Goal: Task Accomplishment & Management: Manage account settings

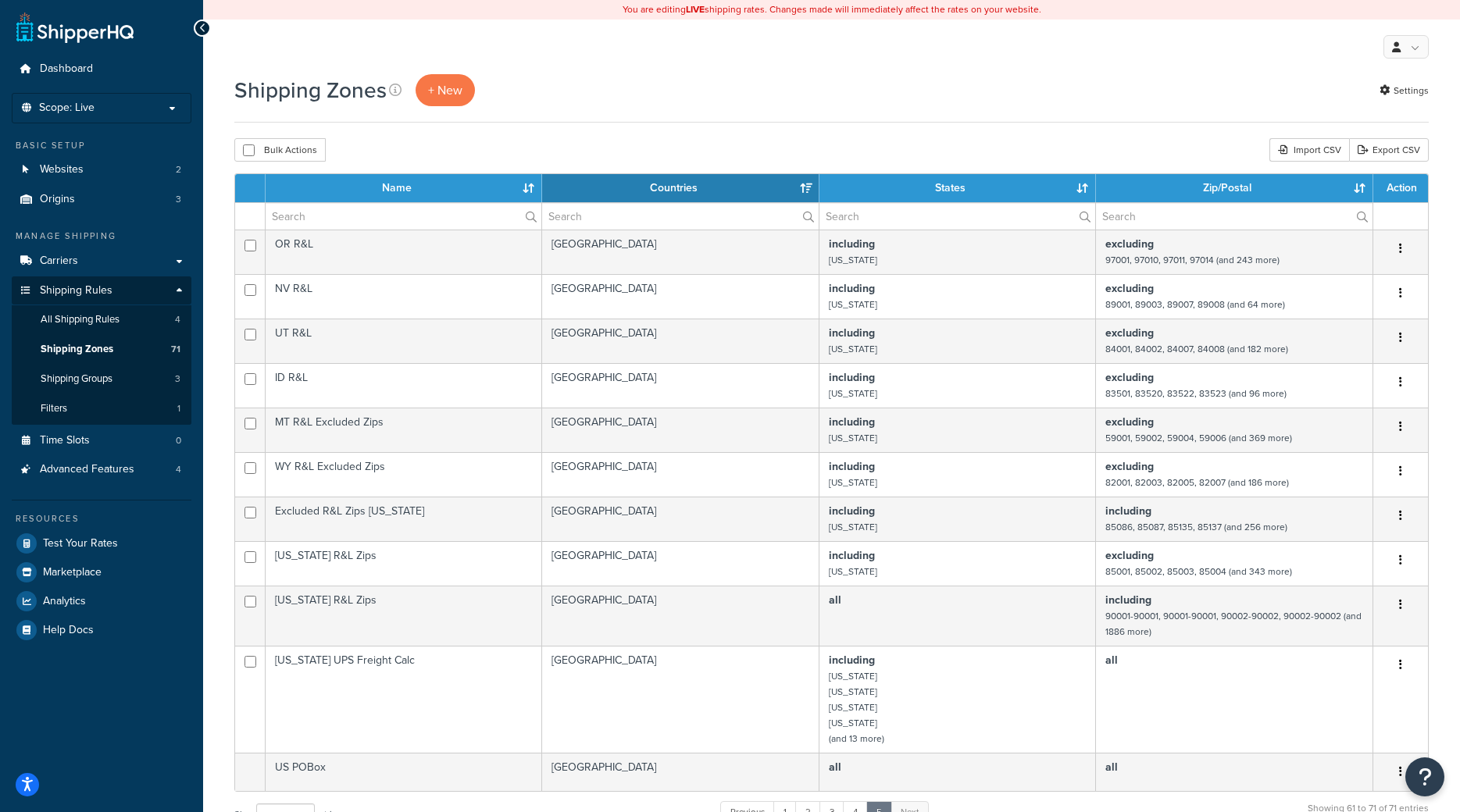
select select "15"
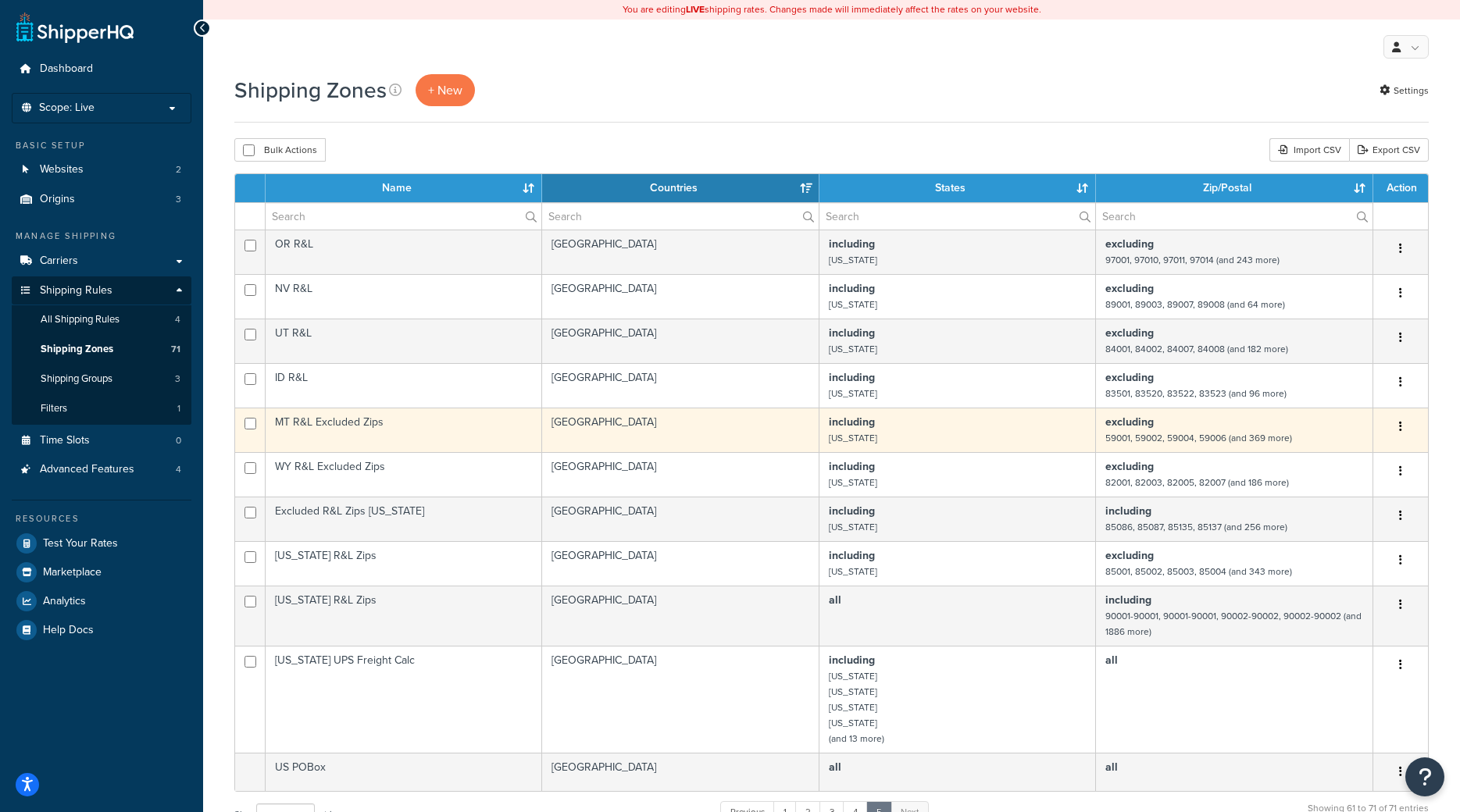
click at [757, 447] on td "[GEOGRAPHIC_DATA]" at bounding box center [680, 429] width 277 height 45
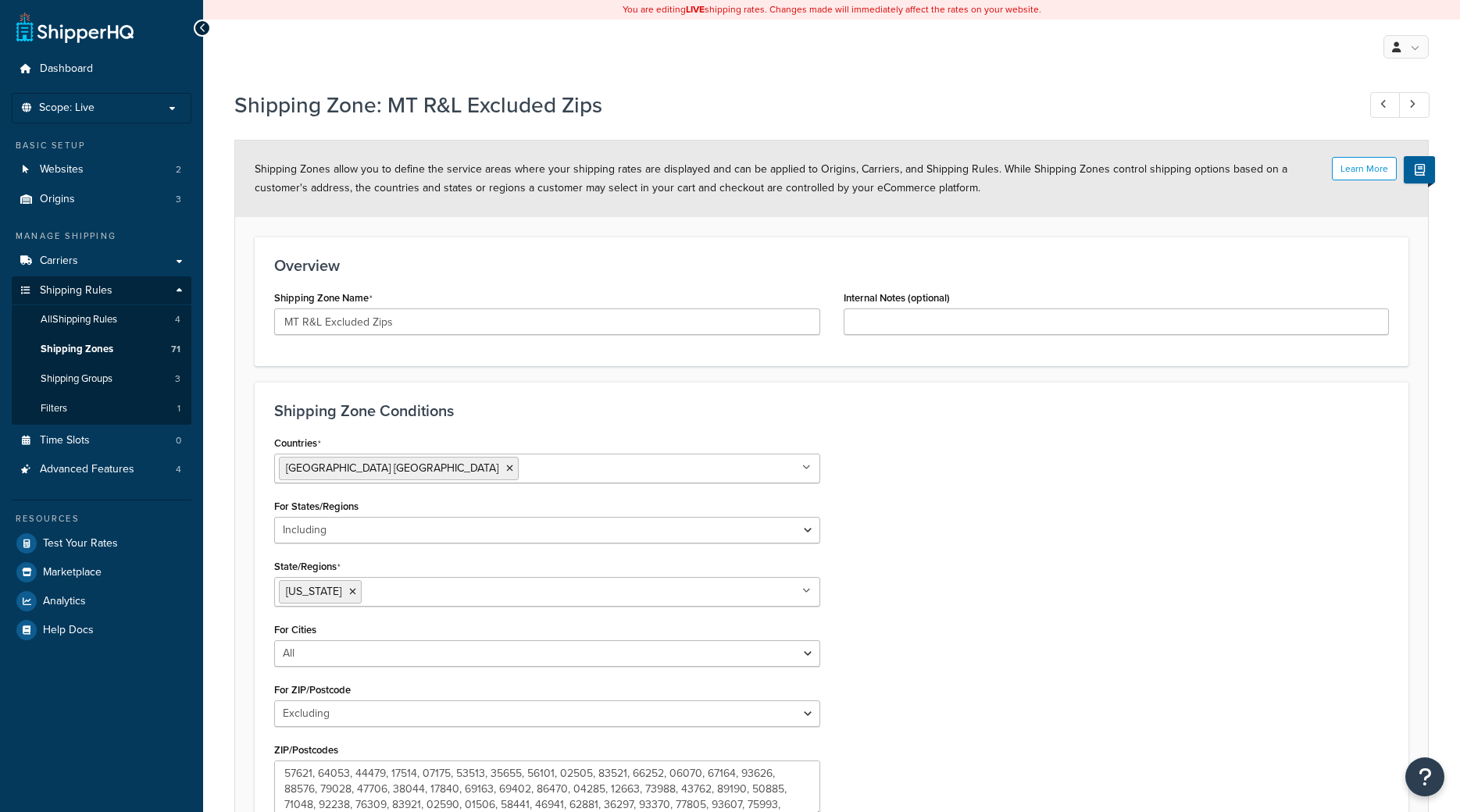
select select "including"
select select "excluding"
click at [66, 358] on link "Shipping Zones 71" at bounding box center [101, 349] width 180 height 29
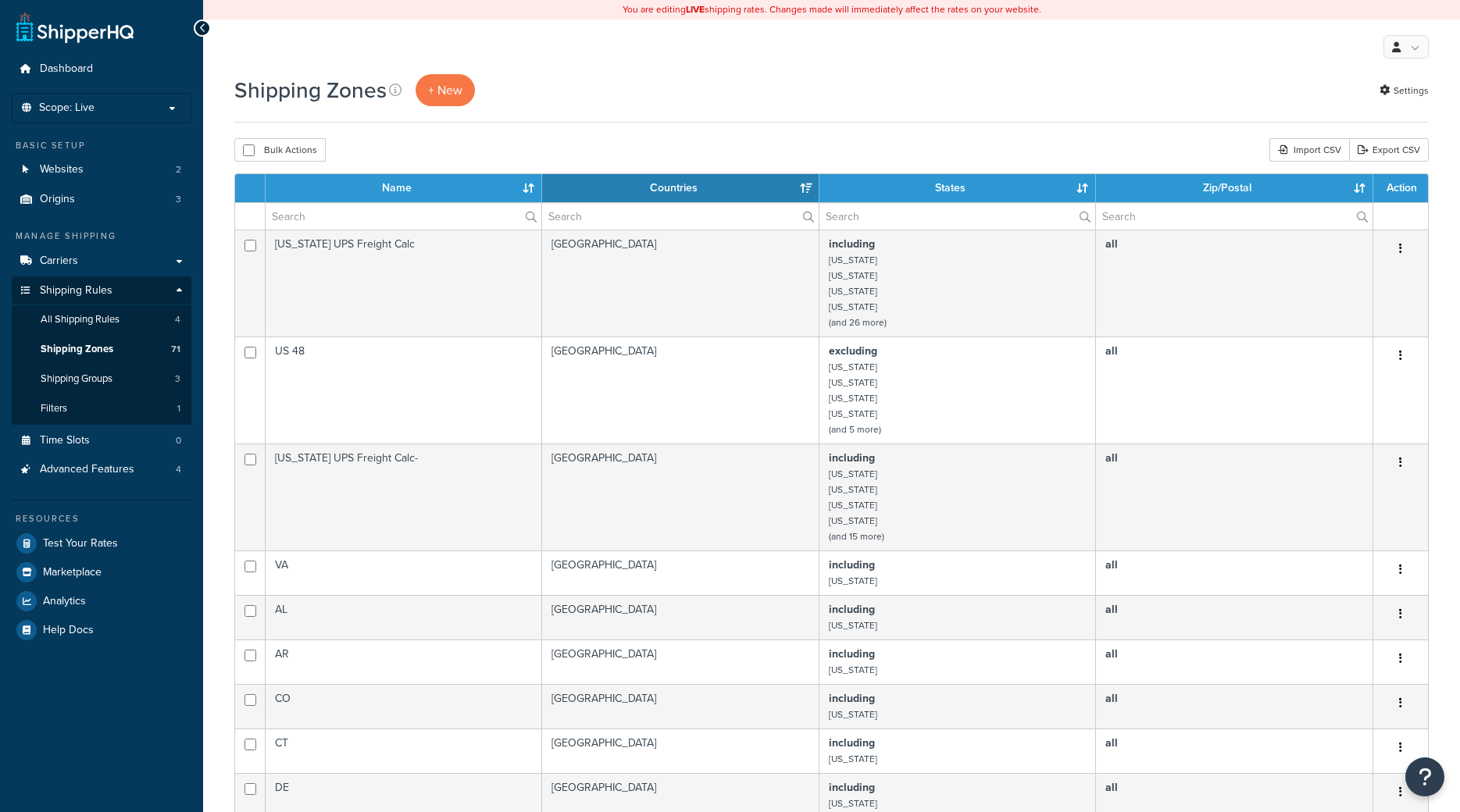
select select "15"
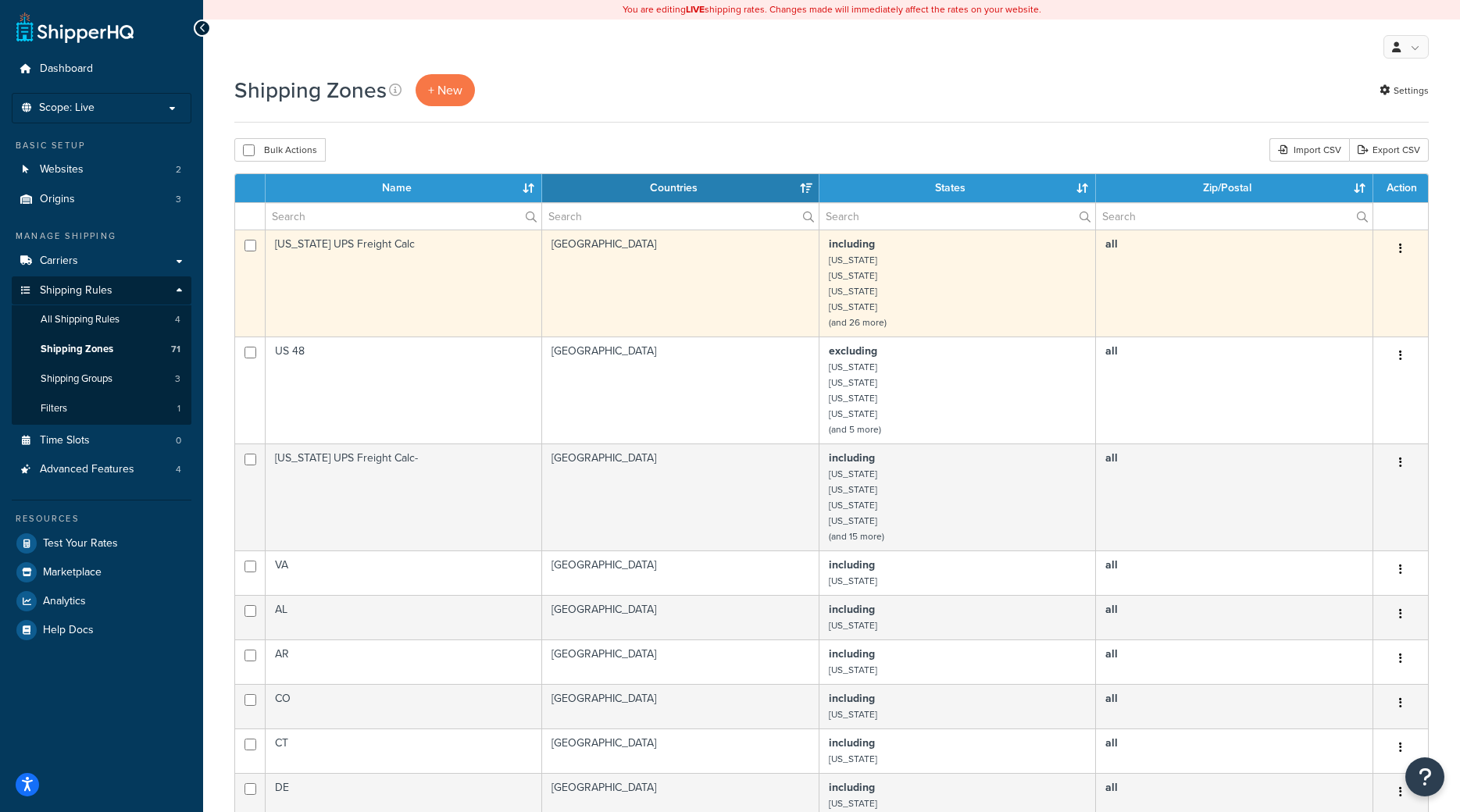
click at [385, 303] on td "Virginia UPS Freight Calc" at bounding box center [404, 283] width 276 height 107
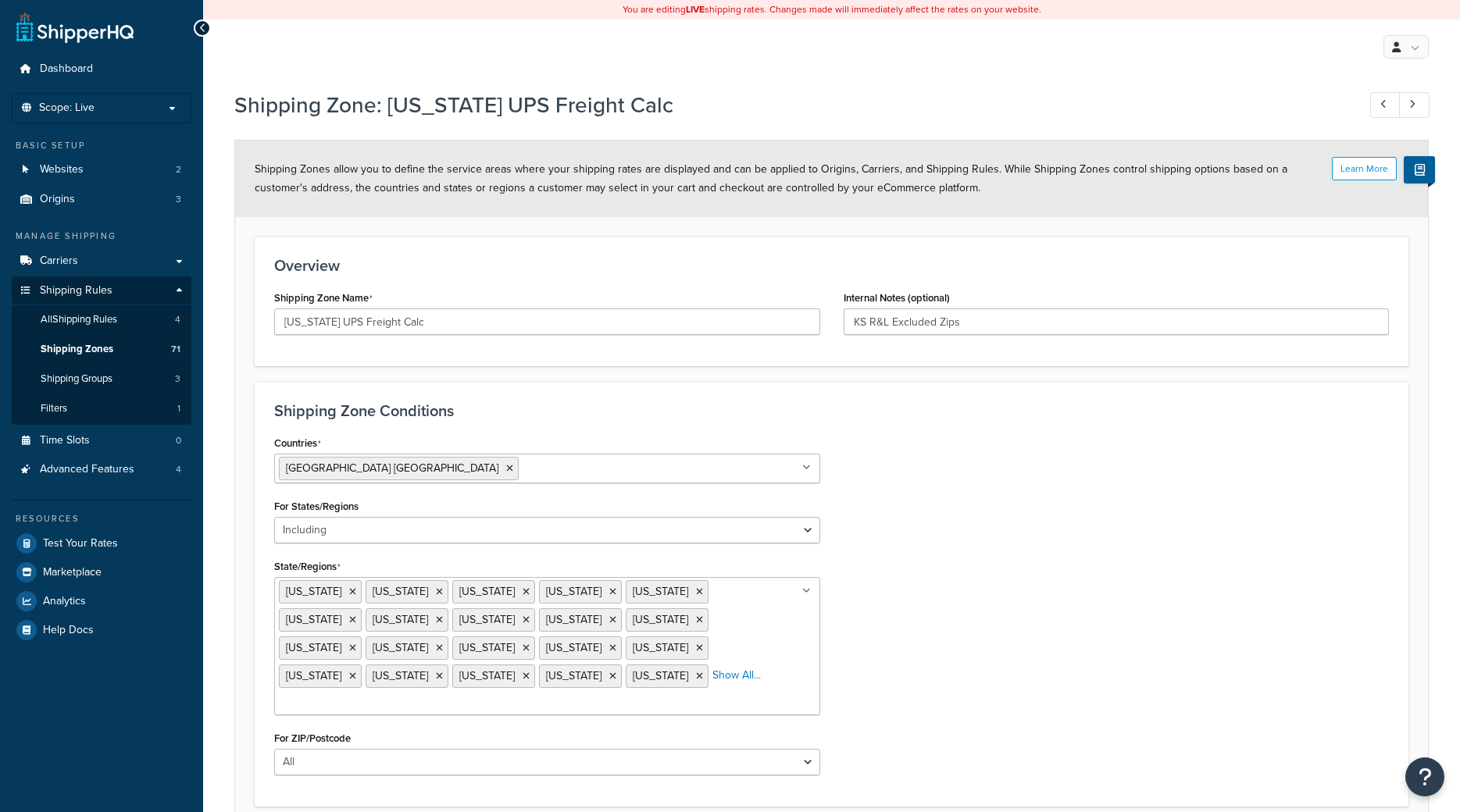
select select "including"
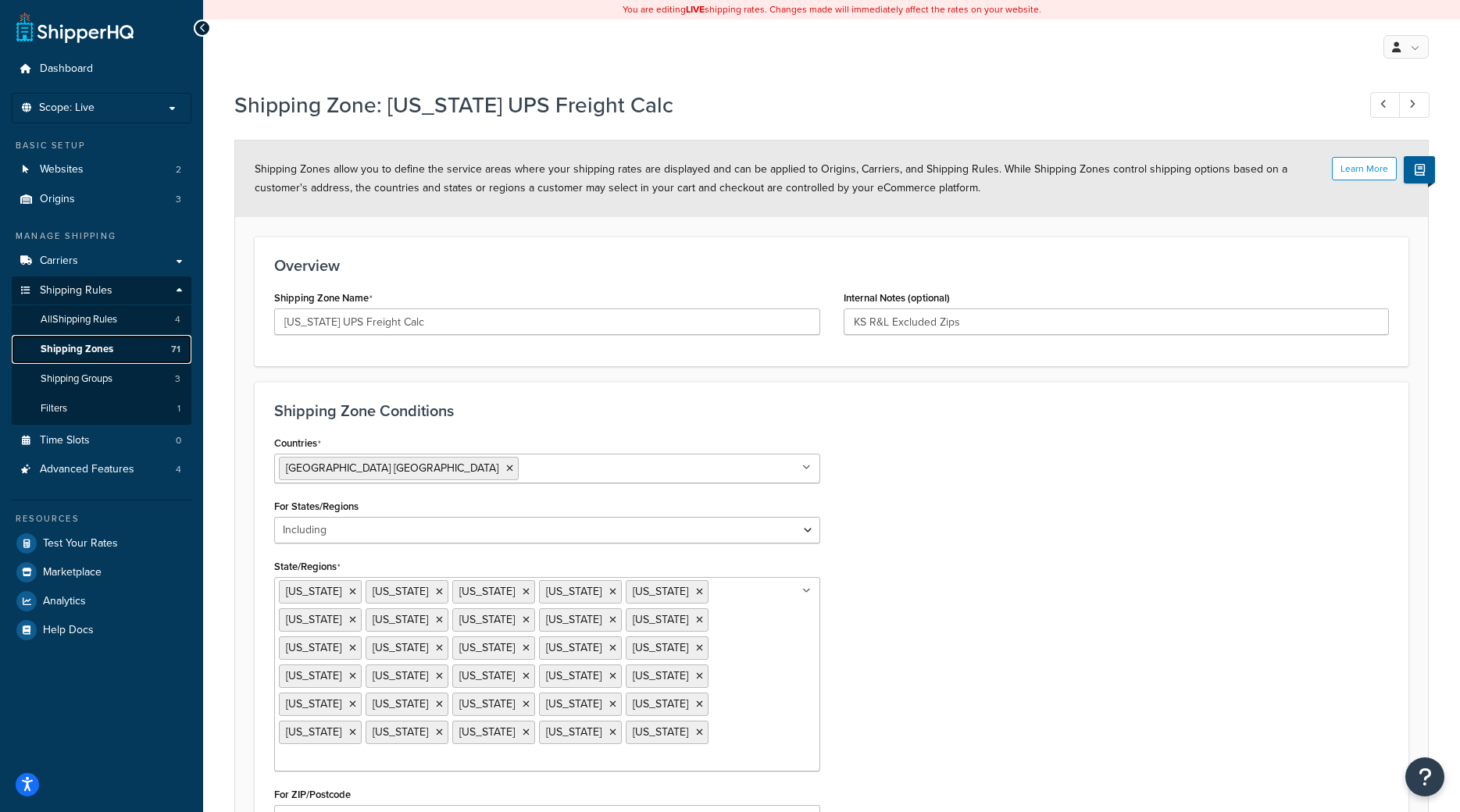
click at [90, 350] on span "Shipping Zones" at bounding box center [77, 349] width 73 height 13
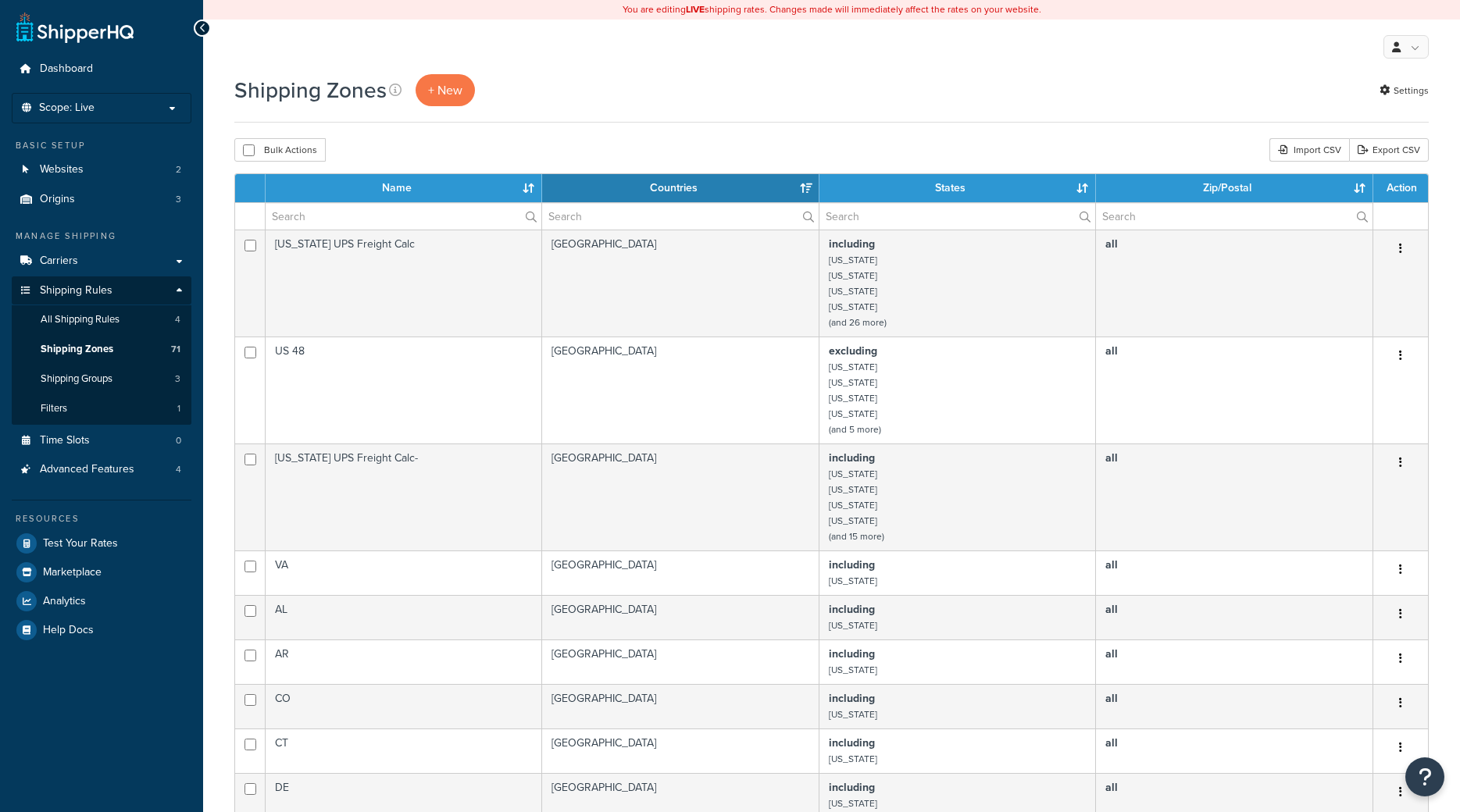
select select "15"
click at [116, 385] on link "Shipping Groups 3" at bounding box center [101, 379] width 180 height 29
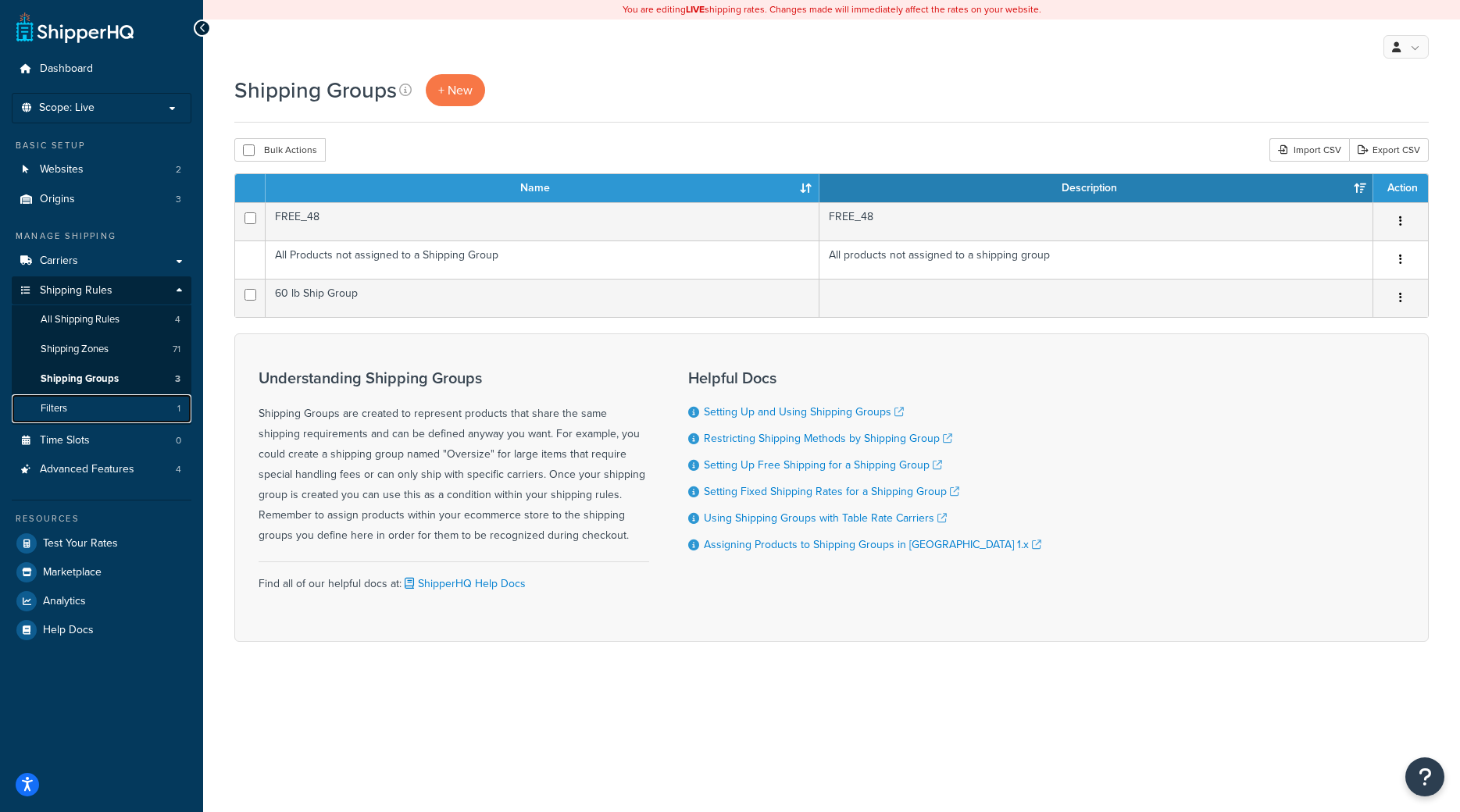
click at [95, 401] on link "Filters 1" at bounding box center [101, 408] width 180 height 29
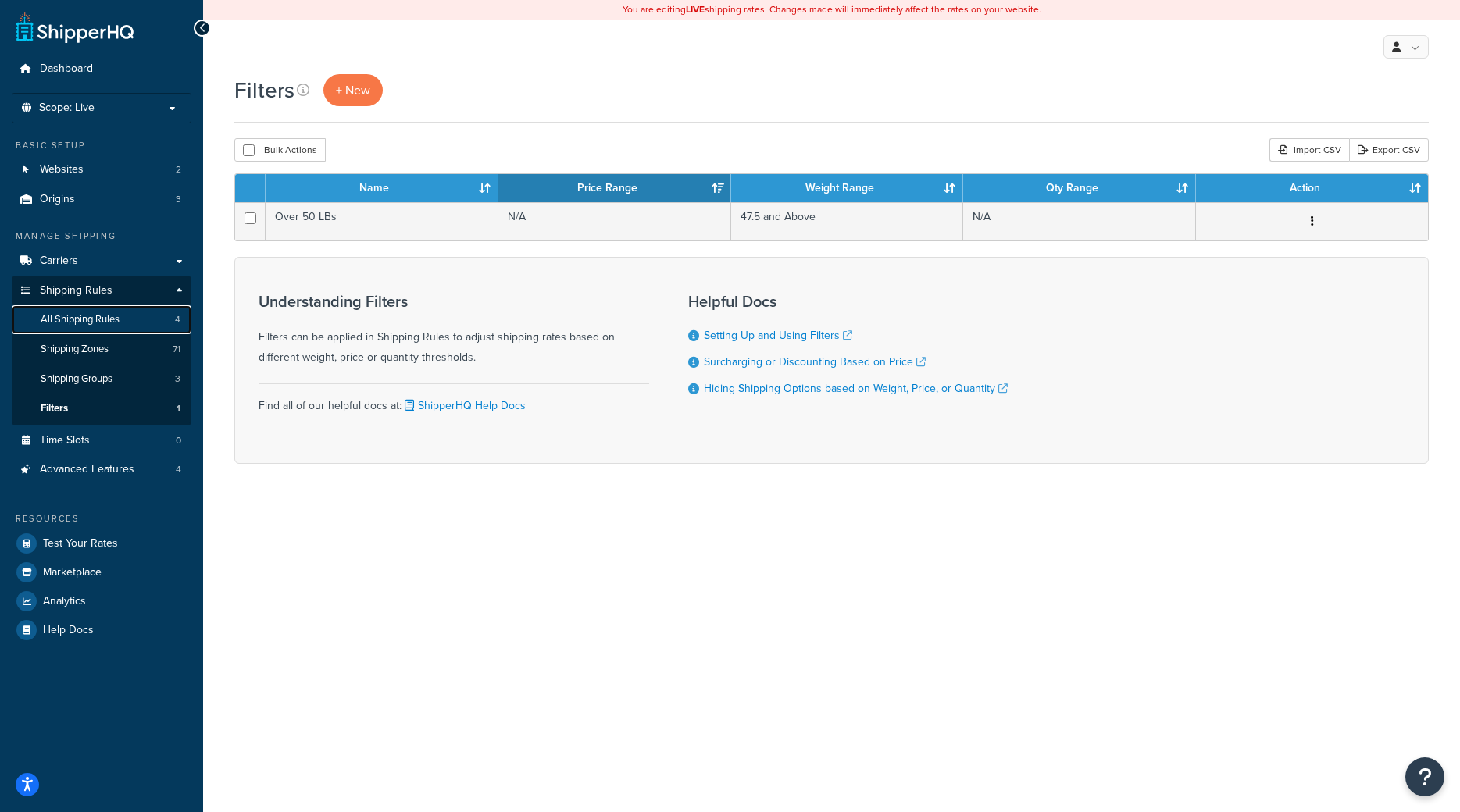
click at [120, 329] on link "All Shipping Rules 4" at bounding box center [101, 319] width 180 height 29
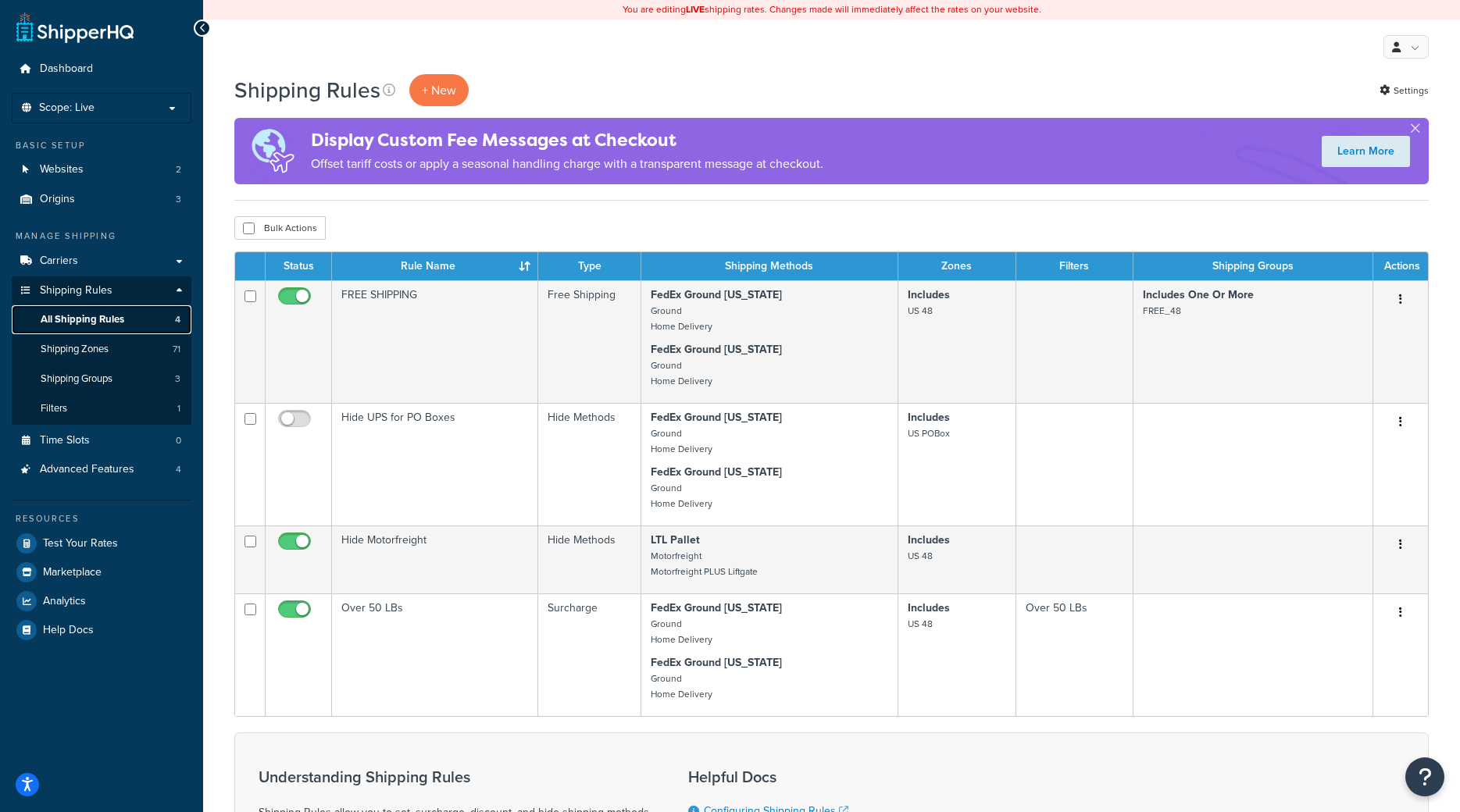
click at [97, 330] on link "All Shipping Rules 4" at bounding box center [101, 319] width 180 height 29
click at [96, 356] on span "Shipping Zones" at bounding box center [75, 349] width 68 height 13
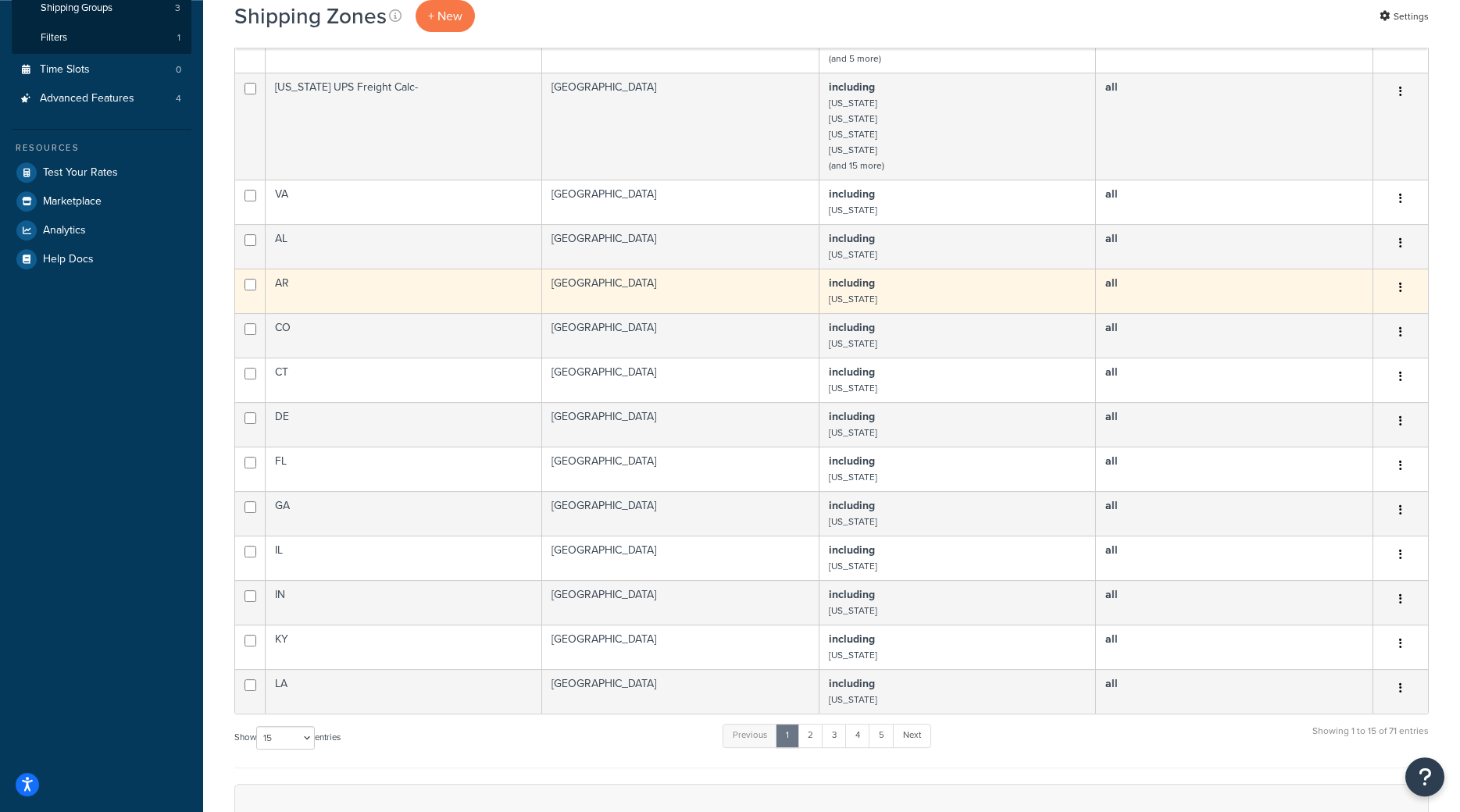
scroll to position [399, 0]
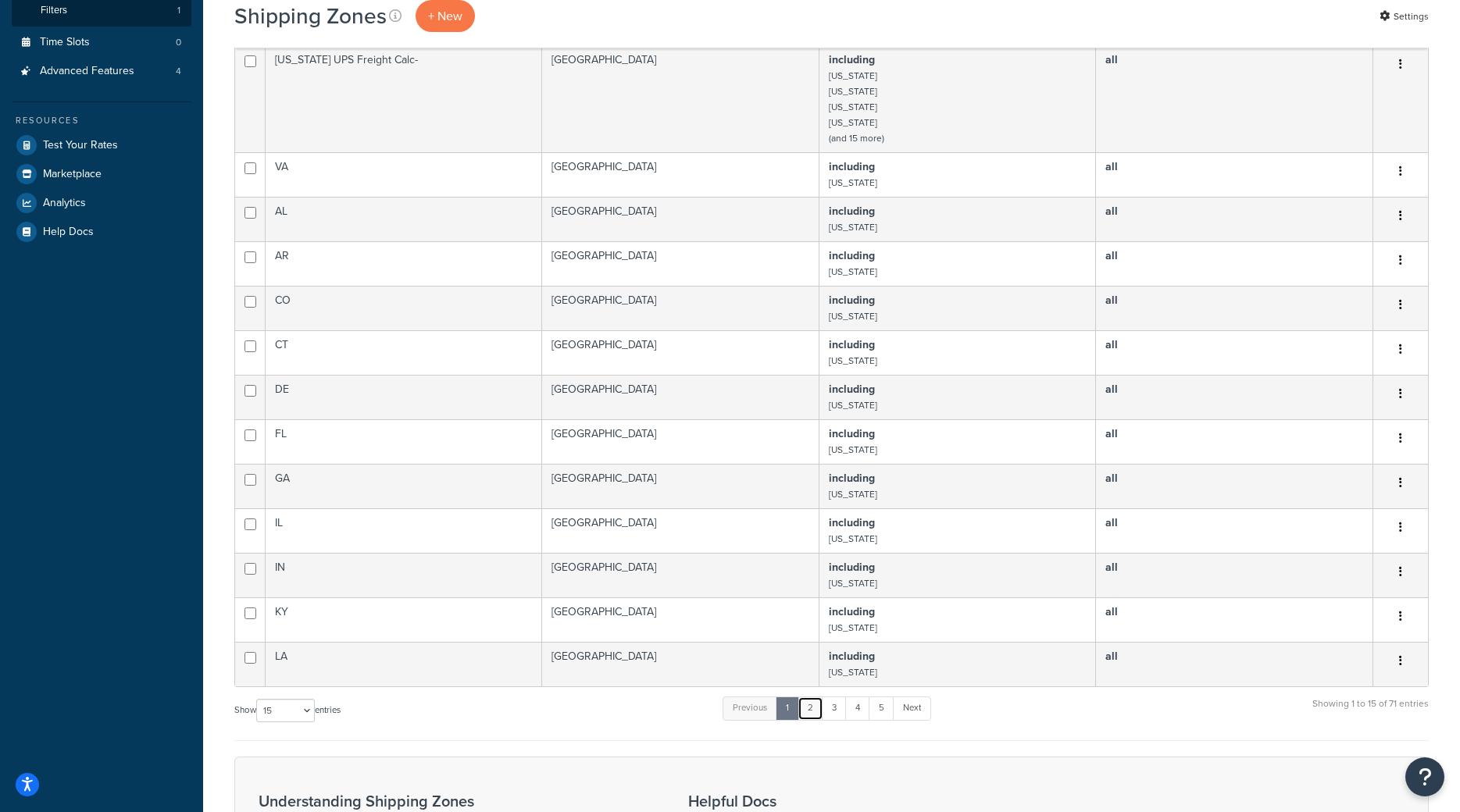
click at [811, 709] on link "2" at bounding box center [810, 709] width 26 height 24
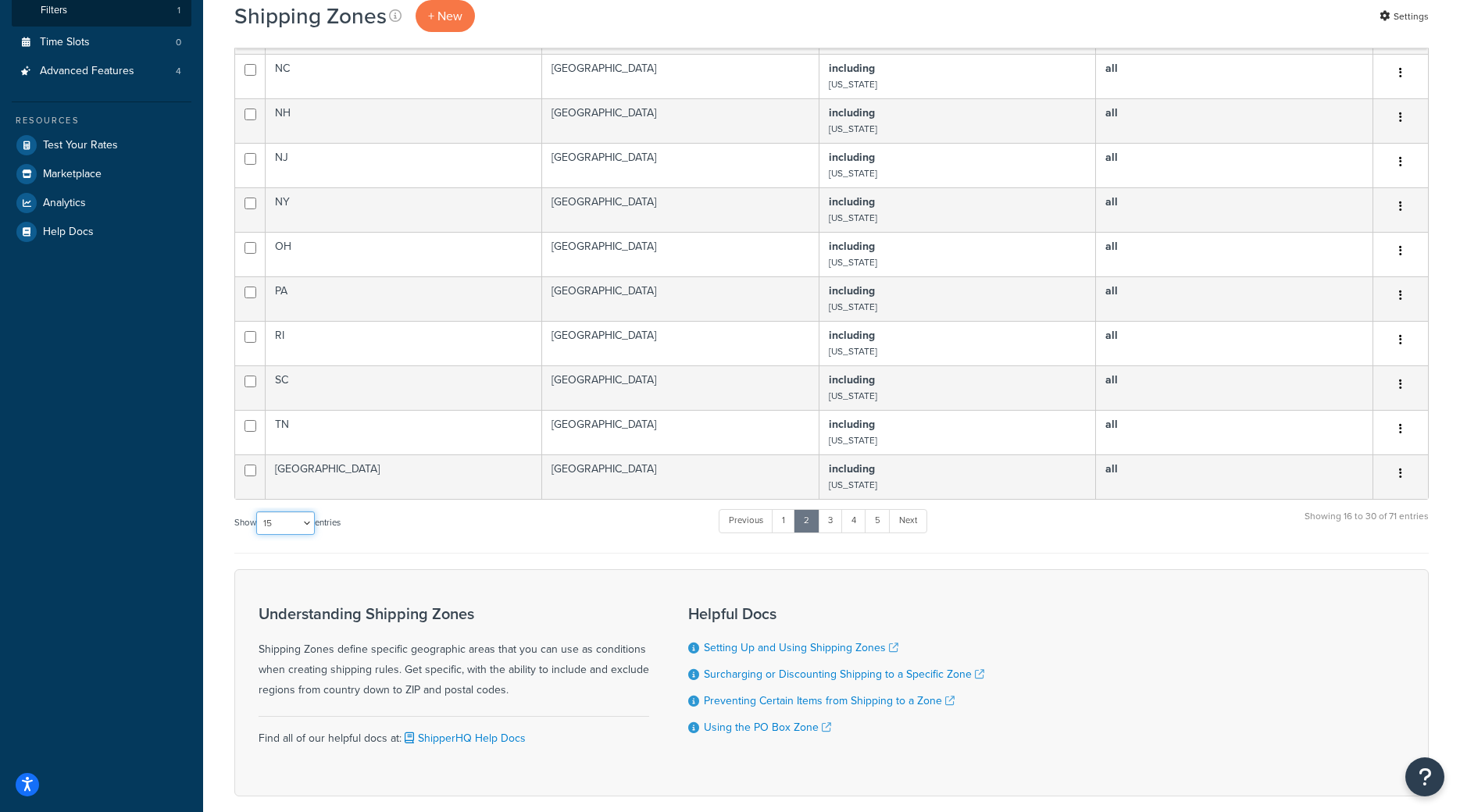
click at [256, 512] on select "10 15 25 50 100" at bounding box center [285, 524] width 59 height 24
select select "100"
click option "100" at bounding box center [0, 0] width 0 height 0
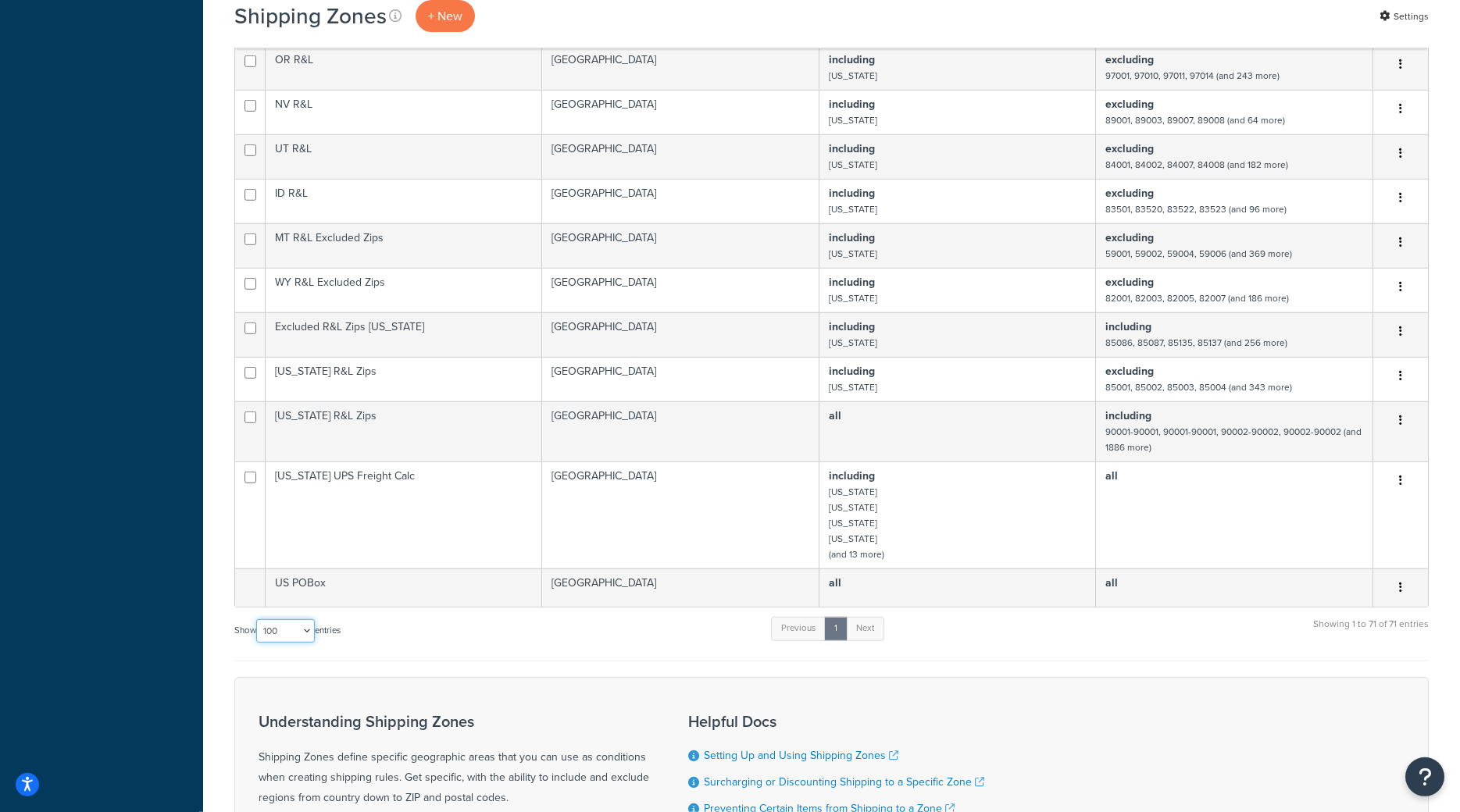
scroll to position [3063, 0]
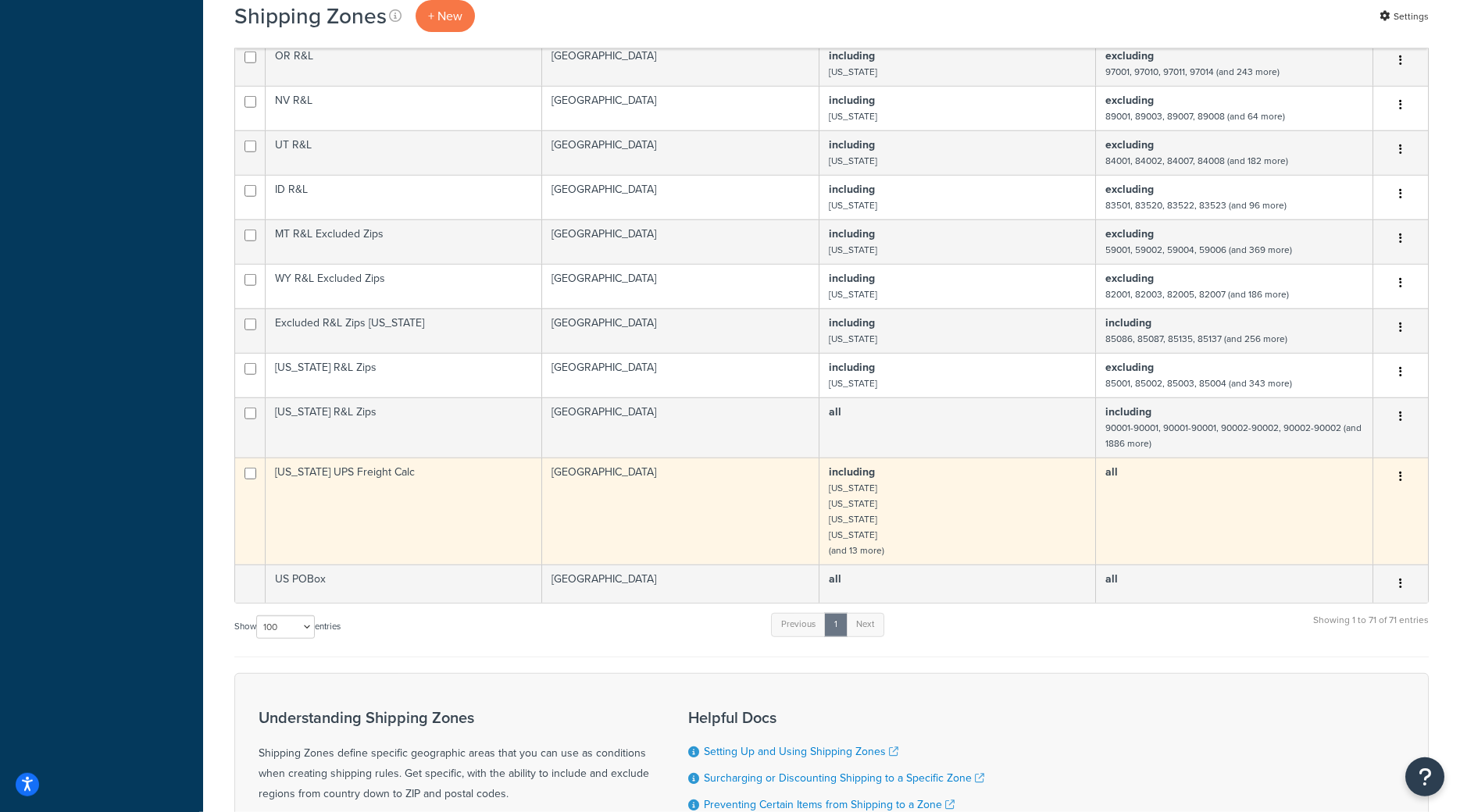
click at [1399, 479] on button "button" at bounding box center [1400, 477] width 22 height 25
click at [1214, 489] on td "all" at bounding box center [1234, 512] width 277 height 107
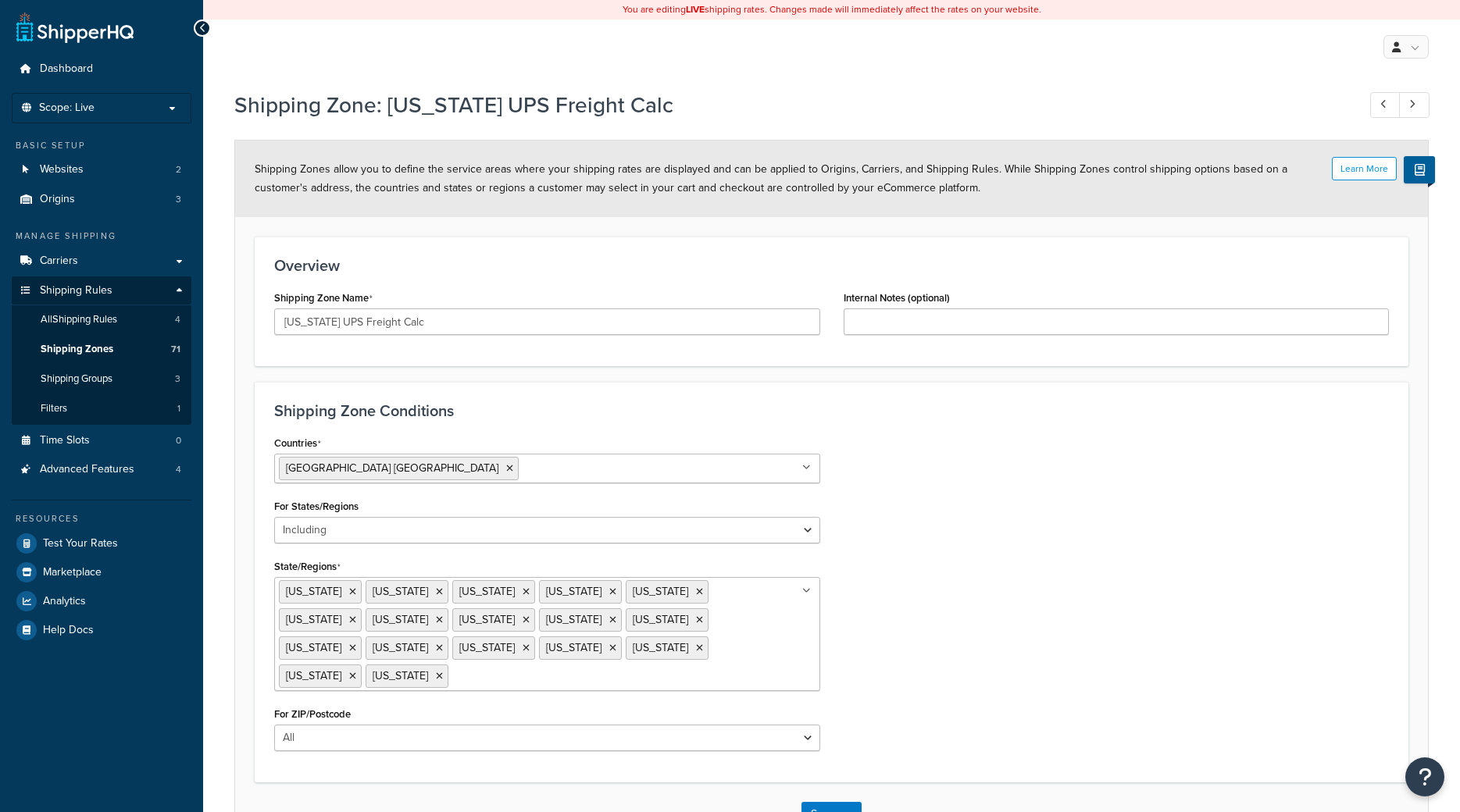
select select "including"
